Goal: Find specific page/section: Find specific page/section

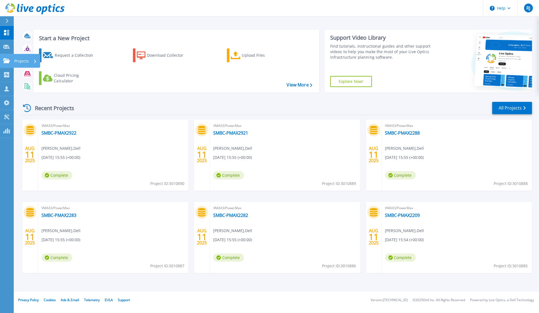
click at [7, 58] on icon at bounding box center [6, 60] width 7 height 5
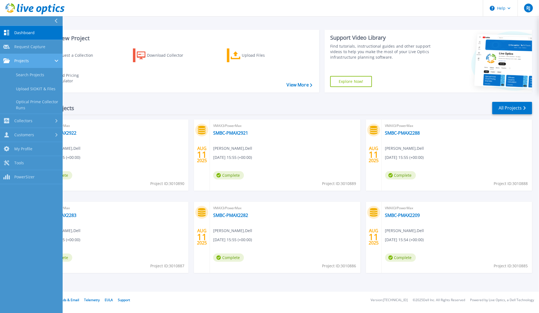
click at [24, 58] on link "Projects Projects" at bounding box center [31, 61] width 63 height 14
click at [24, 58] on span "Projects" at bounding box center [21, 60] width 15 height 5
click at [29, 72] on link "Search Projects" at bounding box center [31, 75] width 63 height 14
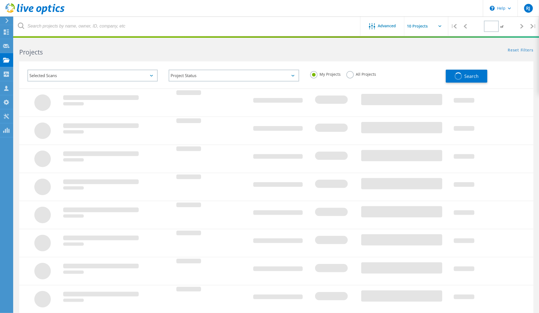
type input "1"
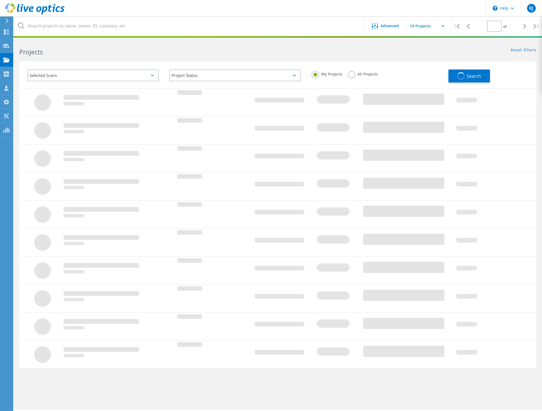
type input "1"
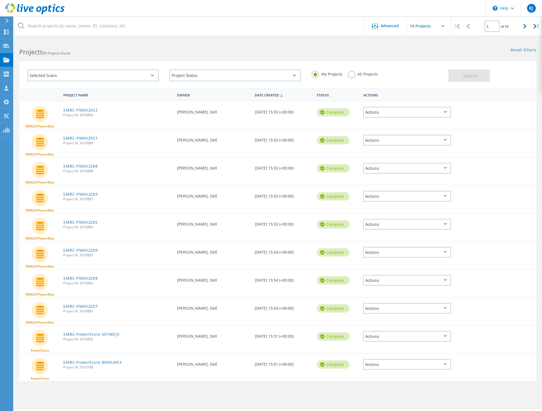
scroll to position [15, 0]
click at [527, 27] on div at bounding box center [525, 26] width 11 height 20
type input "2"
